Goal: Task Accomplishment & Management: Complete application form

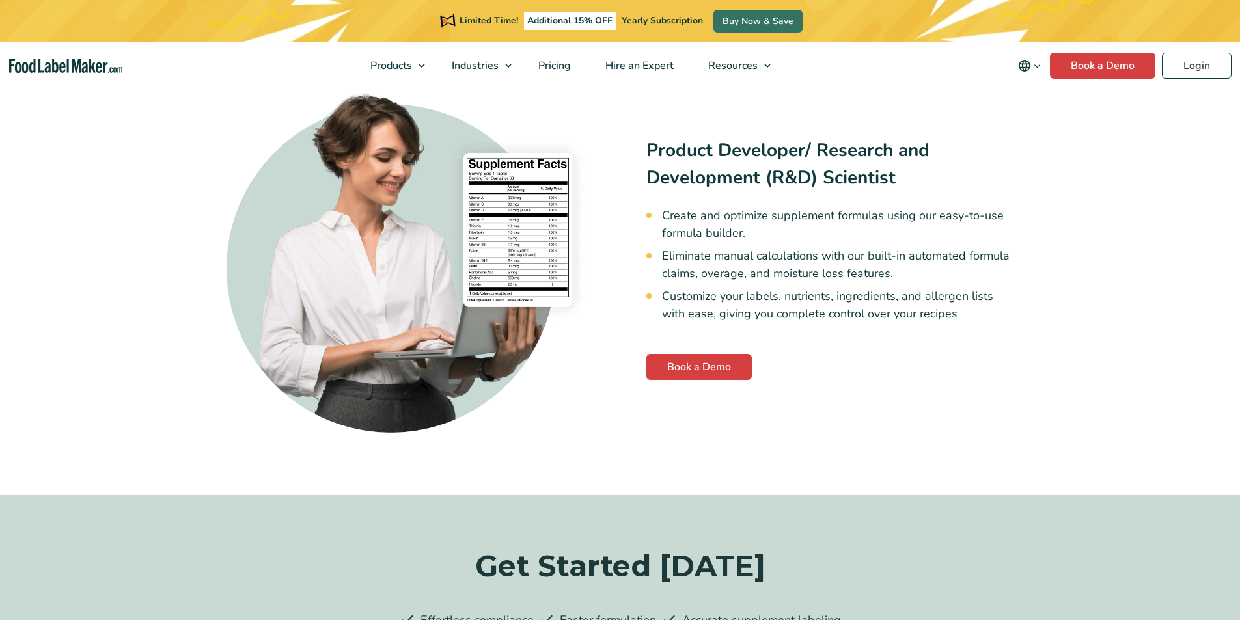
scroll to position [3214, 0]
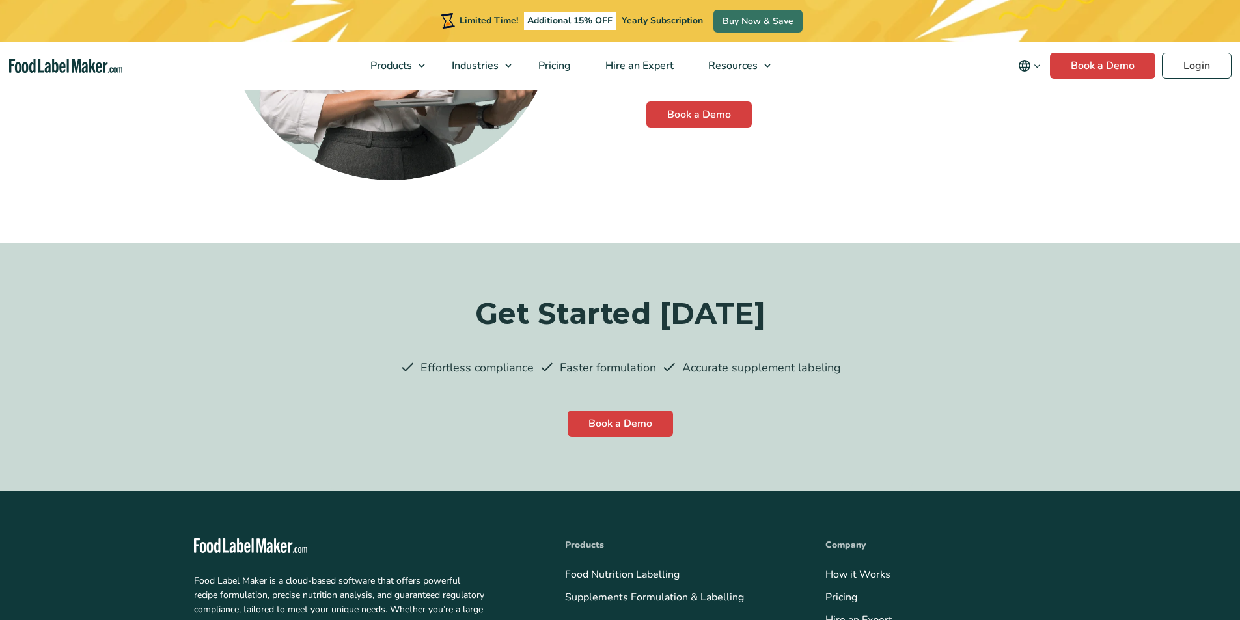
click at [825, 590] on link "Pricing" at bounding box center [841, 597] width 32 height 14
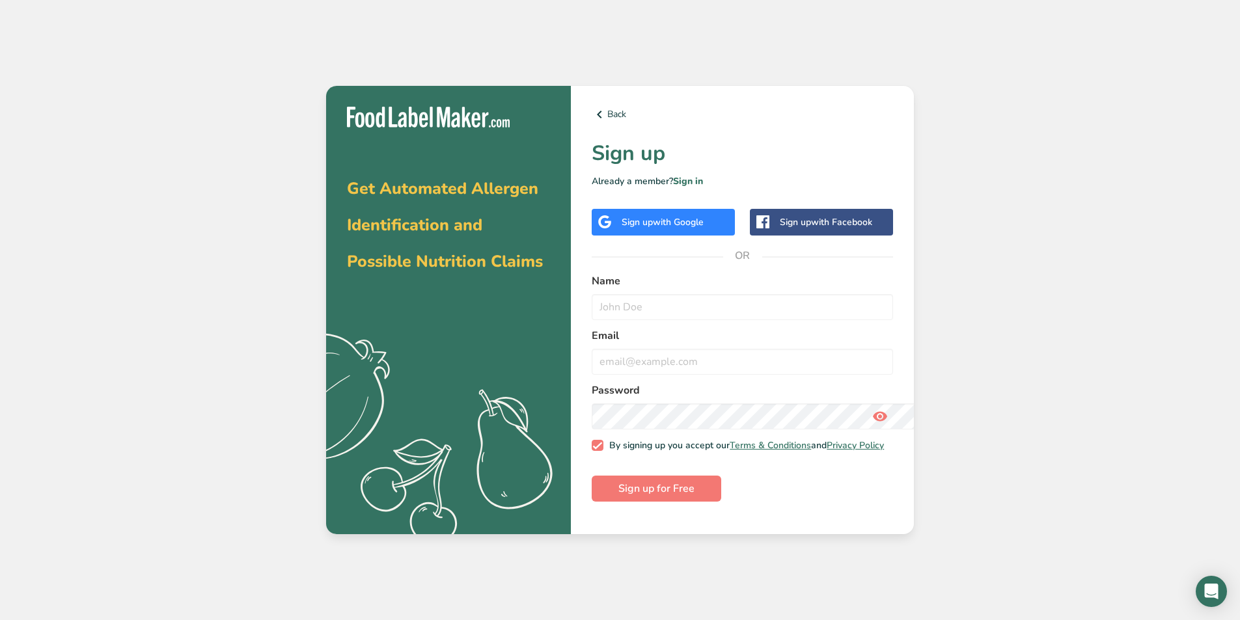
click at [592, 441] on input "By signing up you accept our Terms & Conditions and Privacy Policy" at bounding box center [596, 445] width 8 height 8
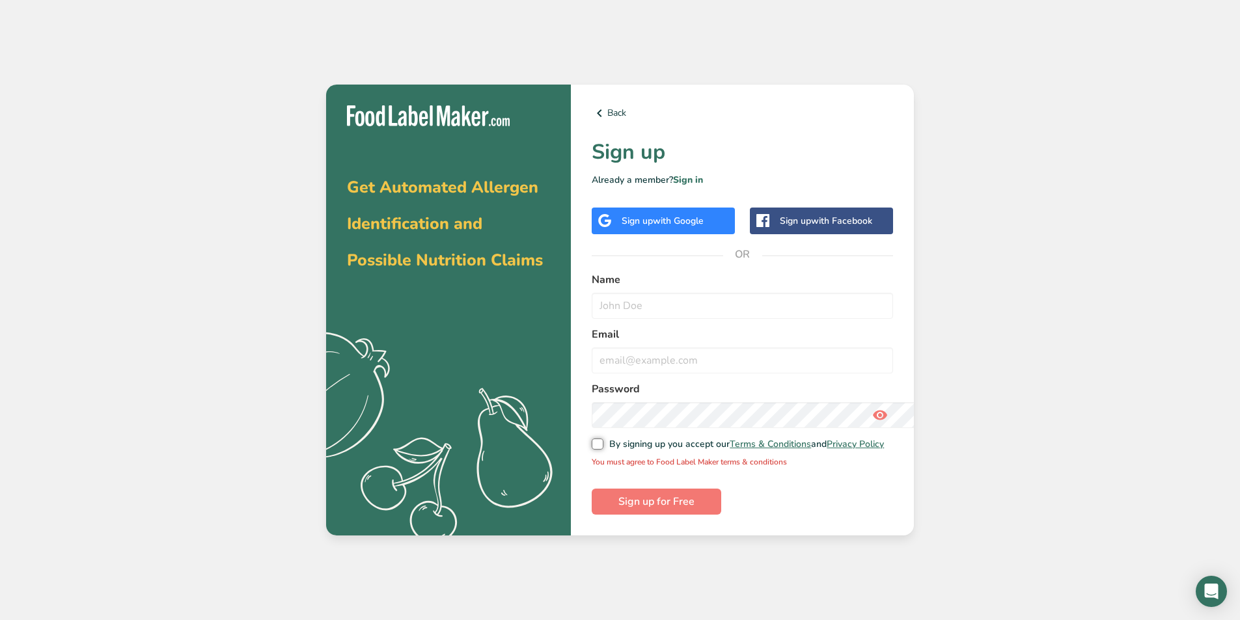
scroll to position [92, 0]
click at [592, 440] on input "By signing up you accept our Terms & Conditions and Privacy Policy" at bounding box center [596, 444] width 8 height 8
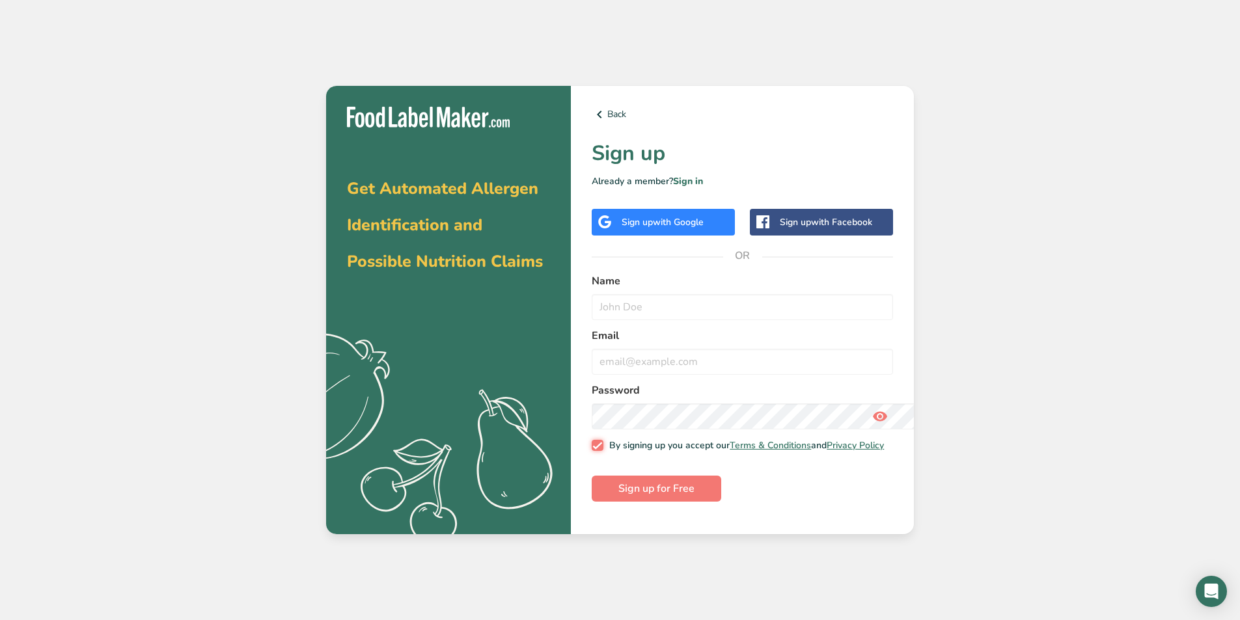
scroll to position [357, 0]
click at [592, 441] on input "By signing up you accept our Terms & Conditions and Privacy Policy" at bounding box center [596, 445] width 8 height 8
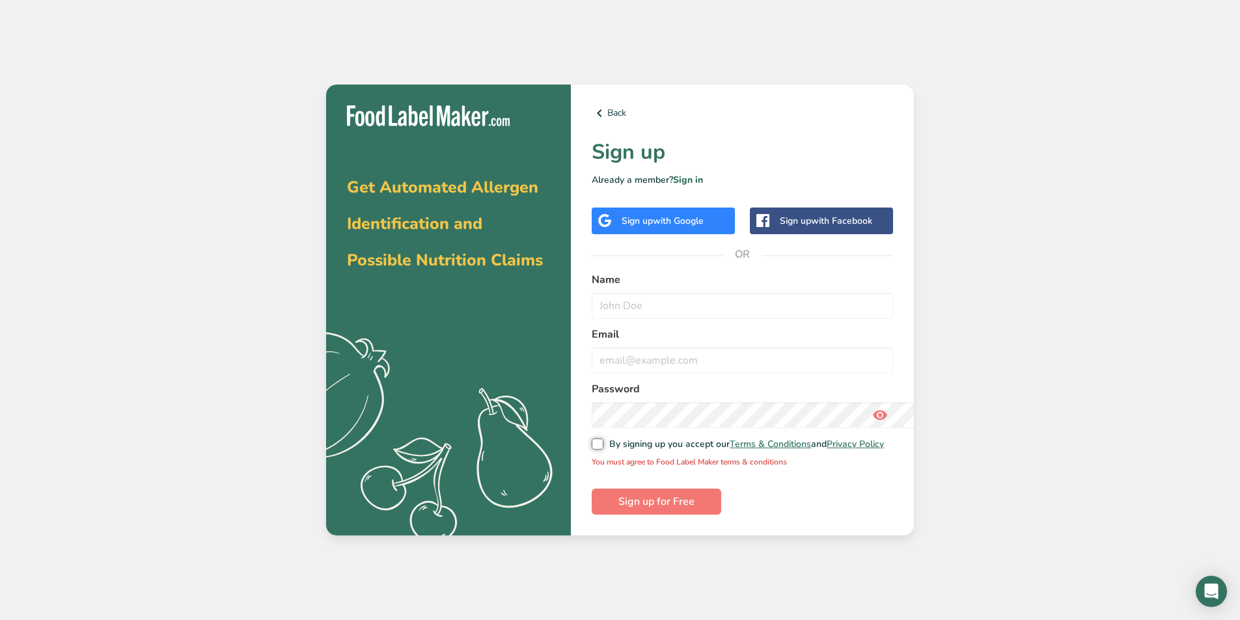
scroll to position [182, 0]
click at [592, 440] on input "By signing up you accept our Terms & Conditions and Privacy Policy" at bounding box center [596, 444] width 8 height 8
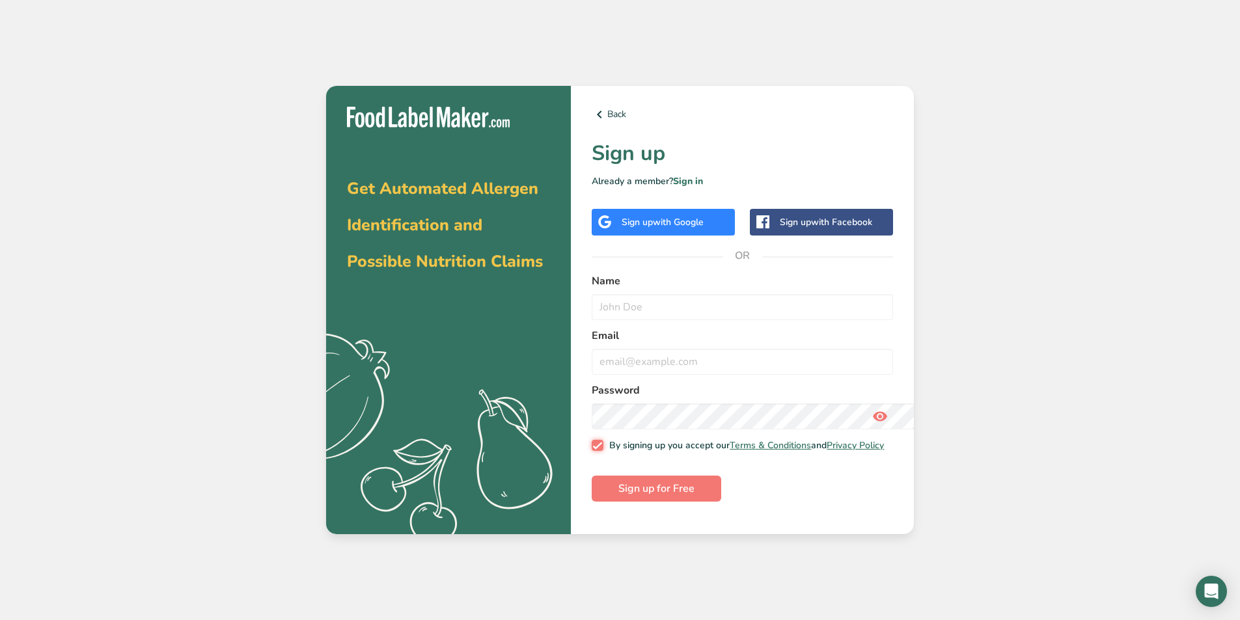
scroll to position [357, 0]
click at [592, 441] on input "By signing up you accept our Terms & Conditions and Privacy Policy" at bounding box center [596, 445] width 8 height 8
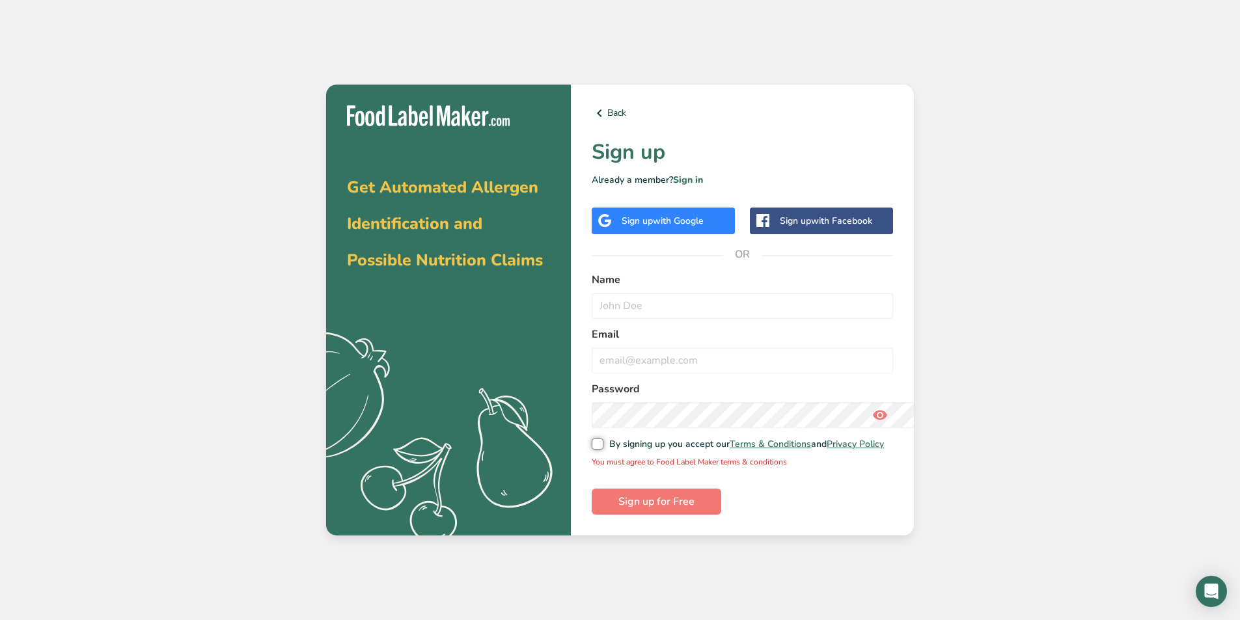
scroll to position [148, 0]
click at [592, 440] on input "By signing up you accept our Terms & Conditions and Privacy Policy" at bounding box center [596, 444] width 8 height 8
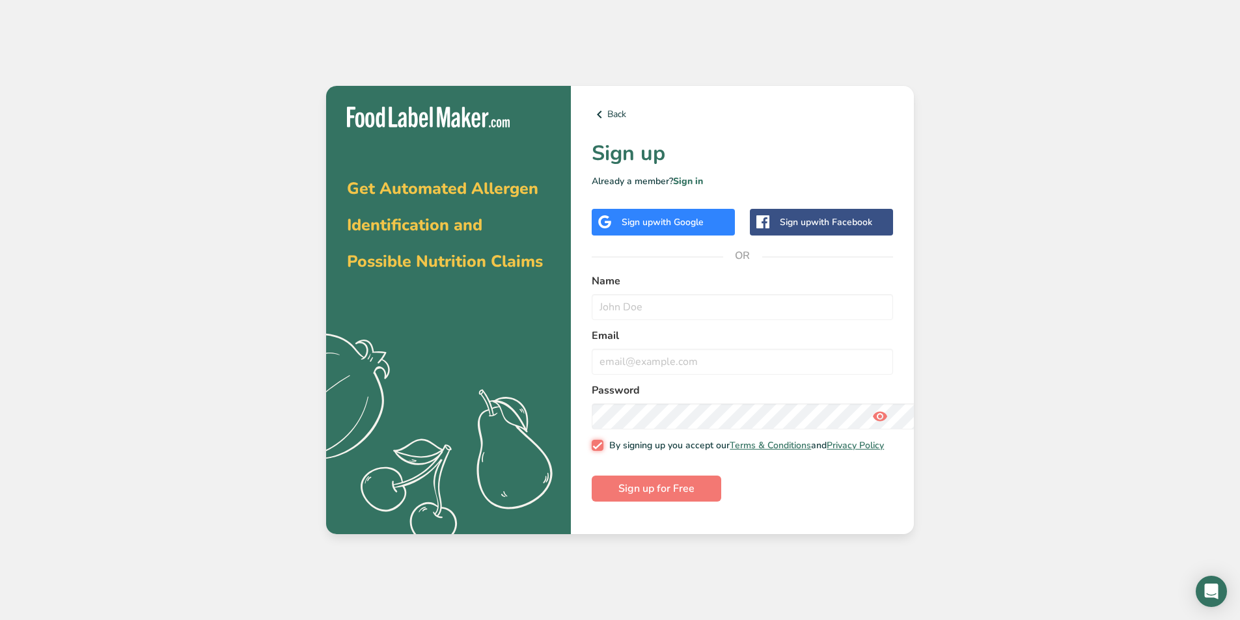
scroll to position [0, 0]
click at [592, 441] on input "By signing up you accept our Terms & Conditions and Privacy Policy" at bounding box center [596, 445] width 8 height 8
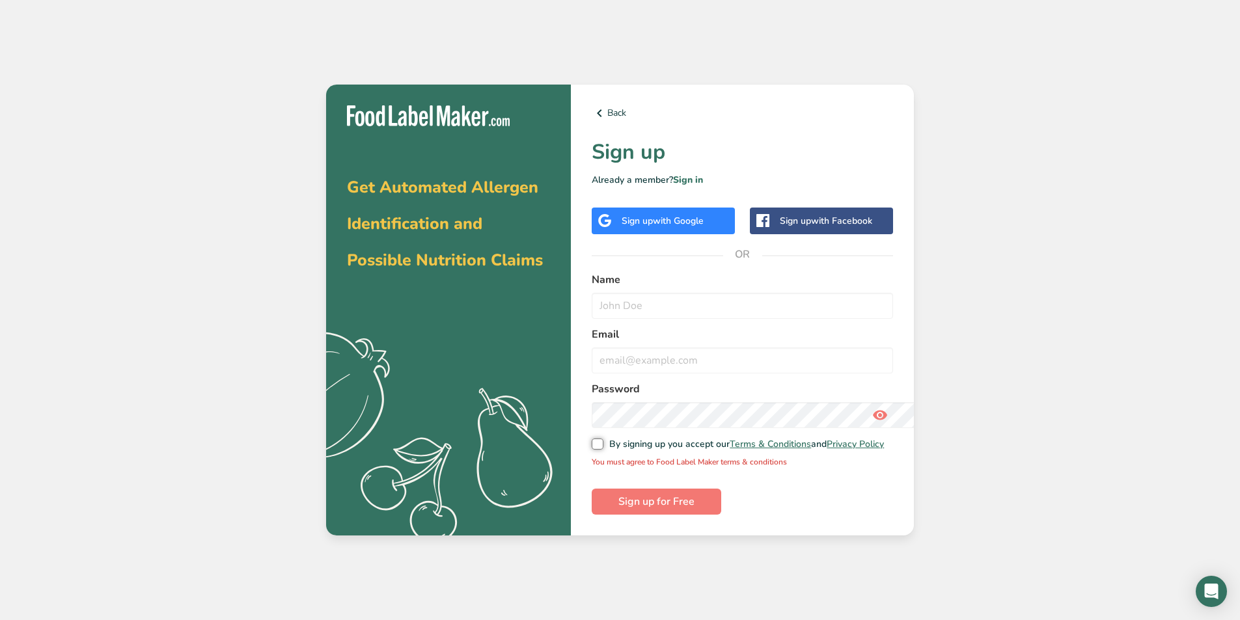
click at [592, 440] on input "By signing up you accept our Terms & Conditions and Privacy Policy" at bounding box center [596, 444] width 8 height 8
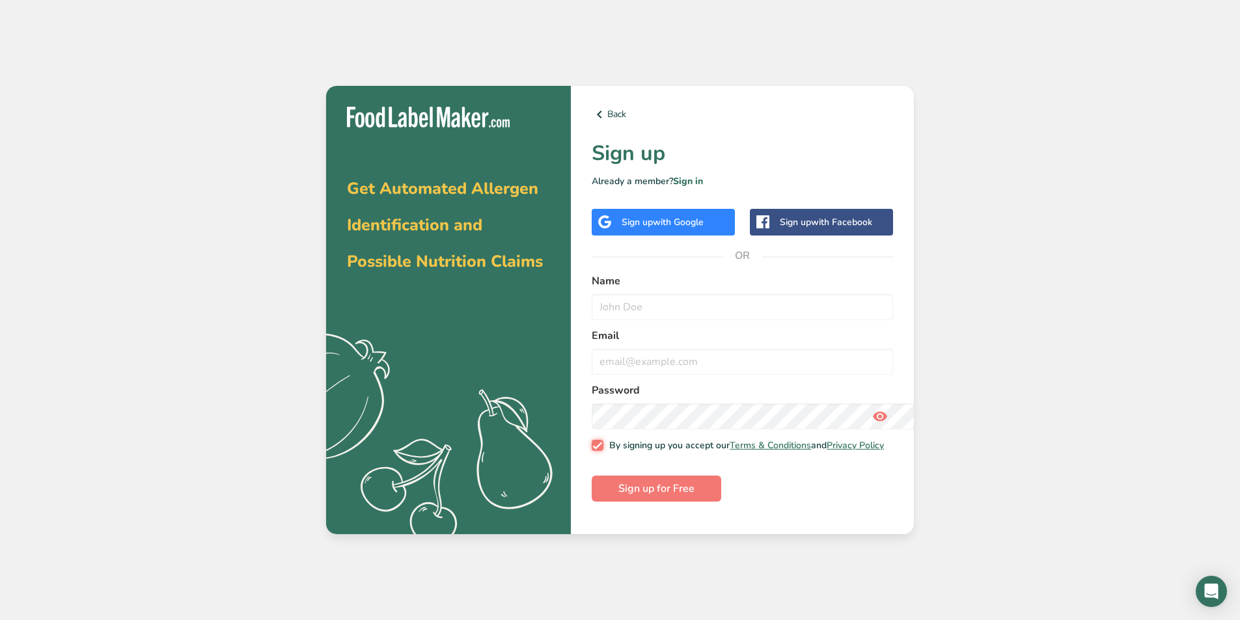
scroll to position [300, 0]
click at [592, 441] on input "By signing up you accept our Terms & Conditions and Privacy Policy" at bounding box center [596, 445] width 8 height 8
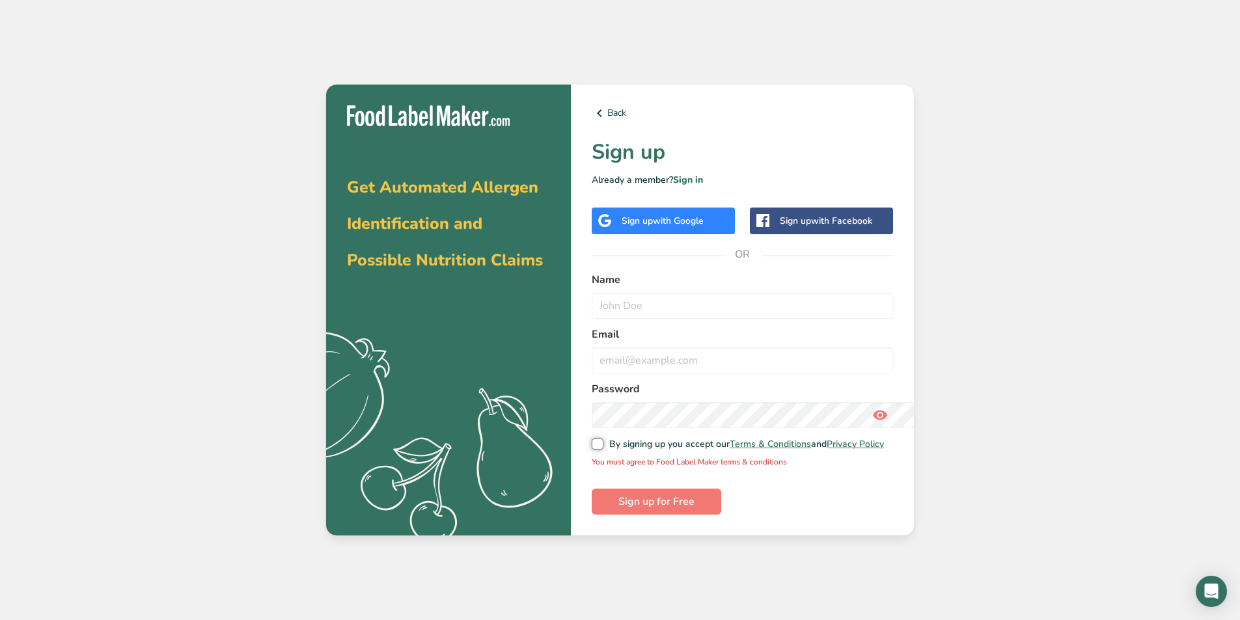
scroll to position [27, 0]
click at [592, 440] on input "By signing up you accept our Terms & Conditions and Privacy Policy" at bounding box center [596, 444] width 8 height 8
checkbox input "true"
